Goal: Find contact information: Find contact information

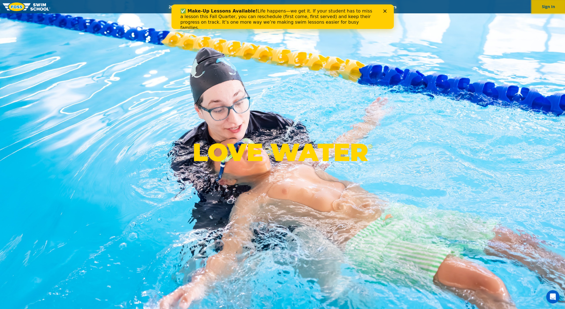
click at [552, 9] on button "Sign In" at bounding box center [548, 6] width 33 height 13
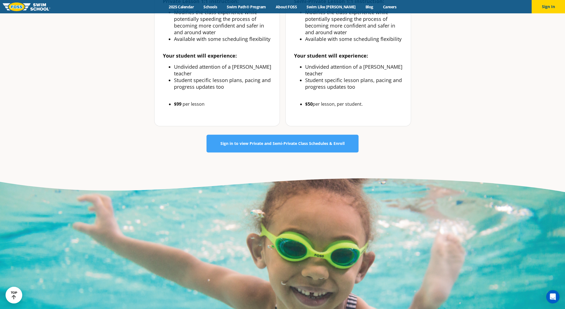
scroll to position [361, 0]
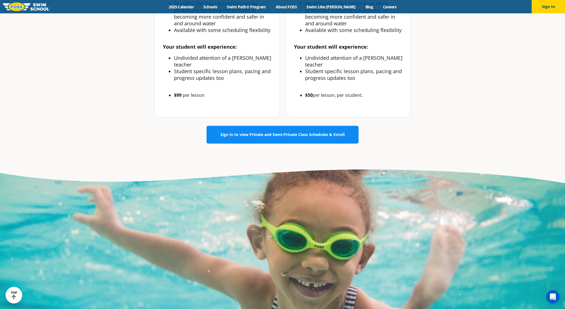
click at [290, 143] on link "Sign in to view Private and Semi-Private Class Schedules & Enroll" at bounding box center [282, 135] width 152 height 18
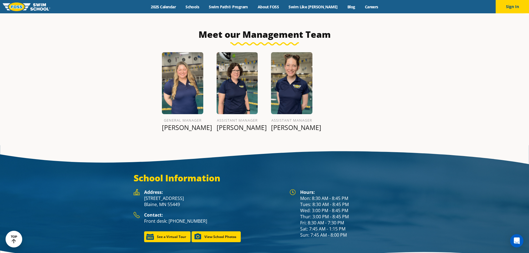
scroll to position [683, 0]
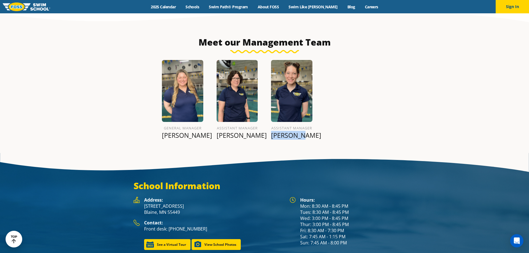
drag, startPoint x: 305, startPoint y: 127, endPoint x: 279, endPoint y: 128, distance: 26.1
click at [279, 131] on p "Aleina W." at bounding box center [291, 135] width 41 height 8
click at [350, 110] on div "General Manager Hannah L. Assistant Manager Deb A. Assistant Manager Aleina W." at bounding box center [264, 101] width 219 height 97
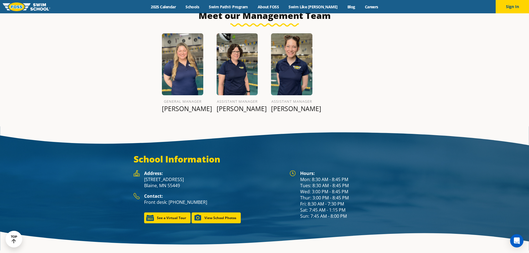
scroll to position [564, 0]
